Goal: Task Accomplishment & Management: Complete application form

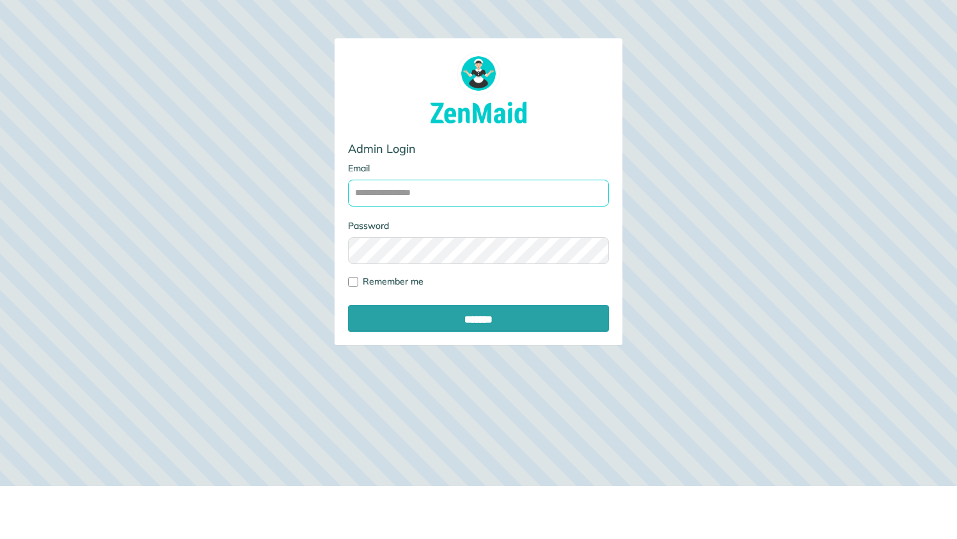
click at [439, 195] on input "Email" at bounding box center [478, 193] width 261 height 27
type input "**********"
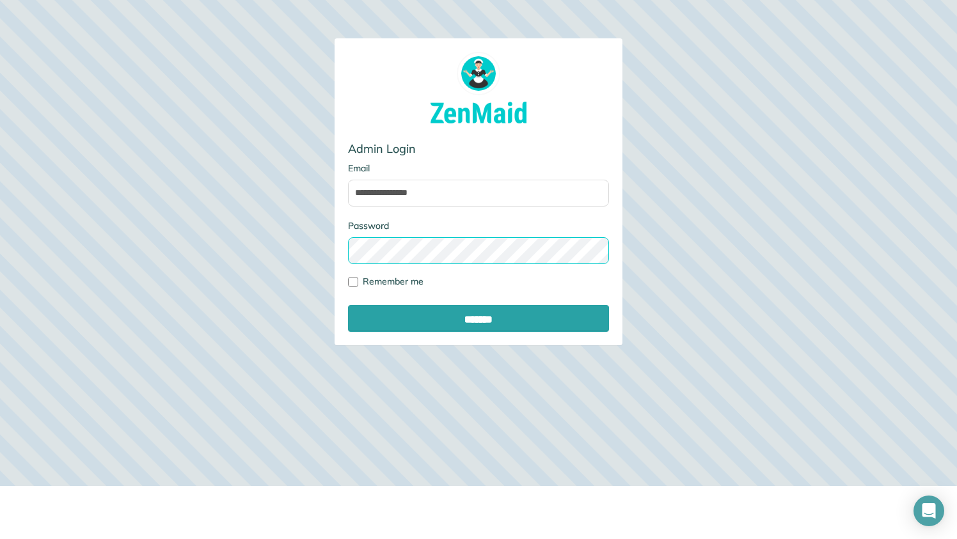
click at [348, 305] on input "*******" at bounding box center [478, 318] width 261 height 27
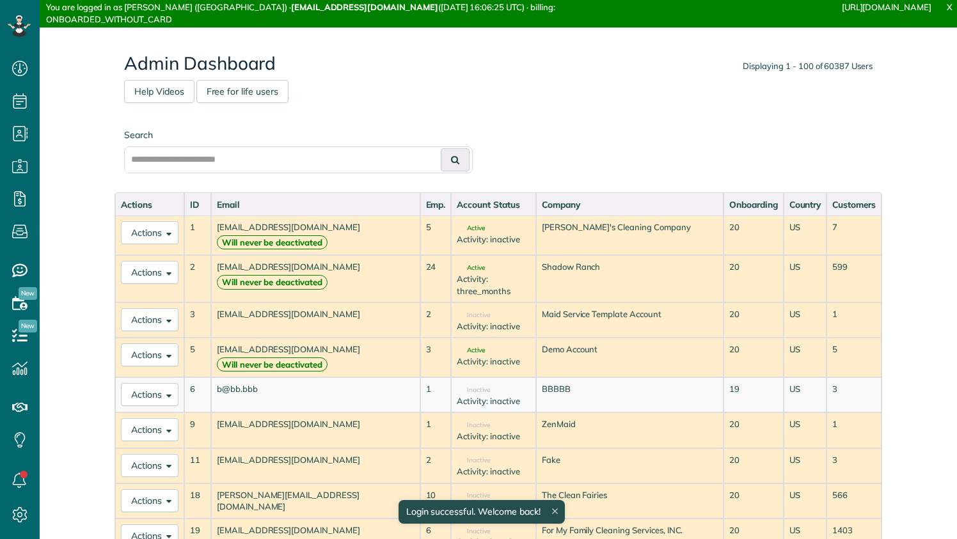
scroll to position [6, 6]
